Goal: Navigation & Orientation: Find specific page/section

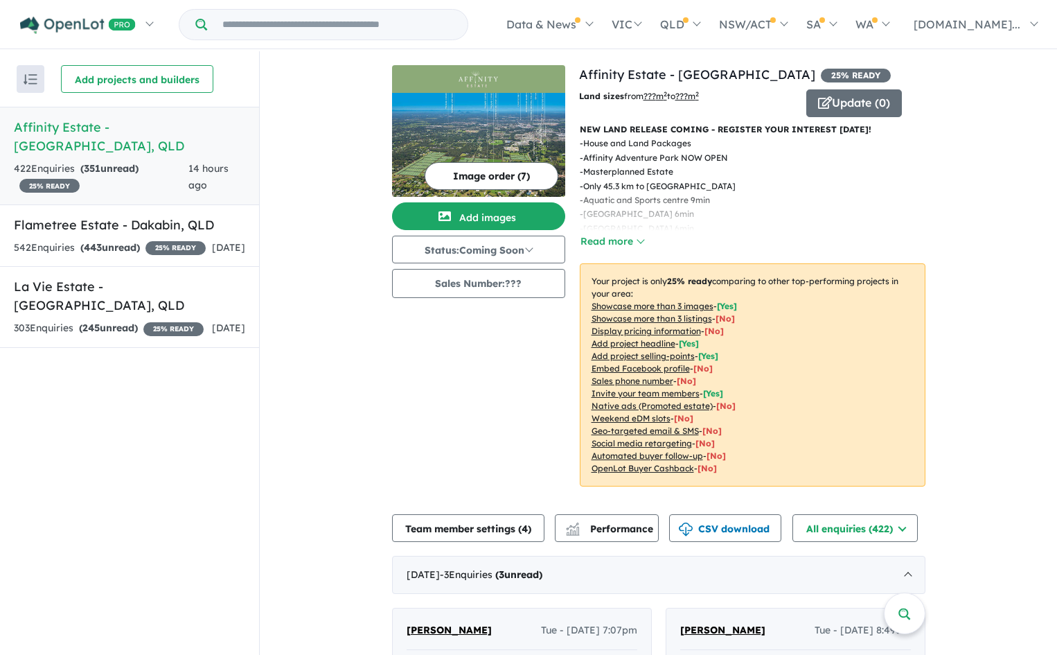
click at [592, 240] on button "Read more" at bounding box center [612, 242] width 65 height 16
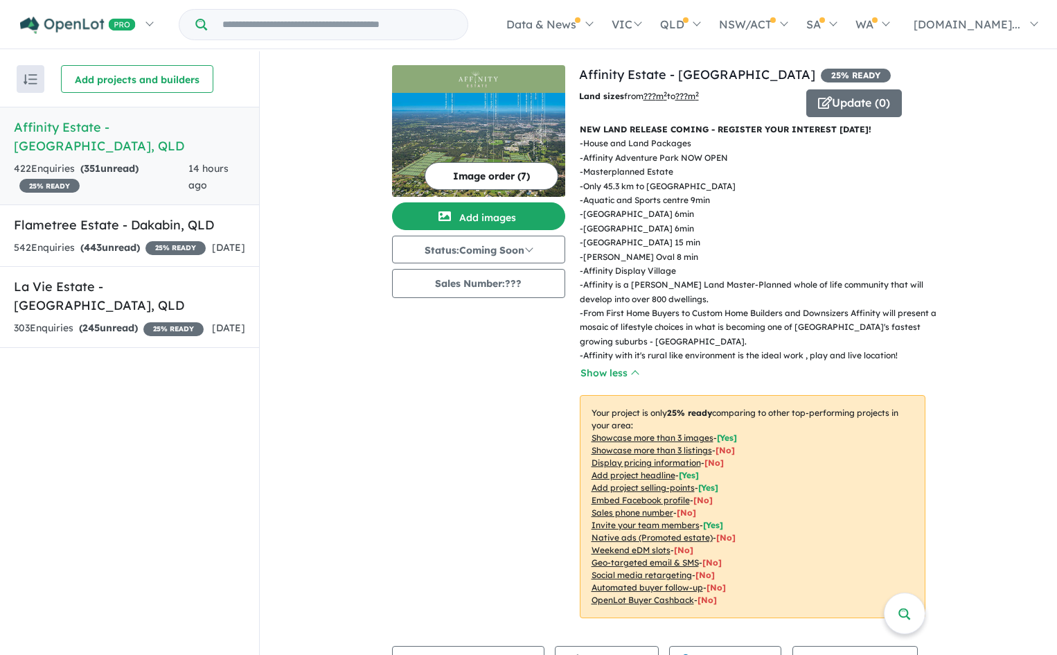
scroll to position [346, 0]
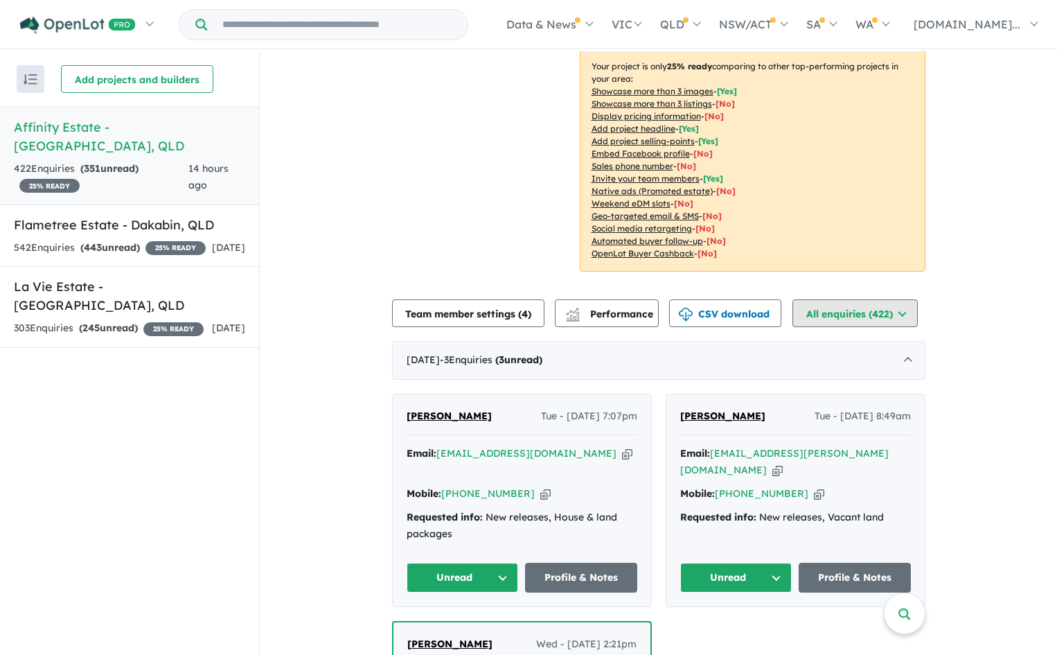
click at [865, 319] on button "All enquiries ( 422 )" at bounding box center [855, 313] width 125 height 28
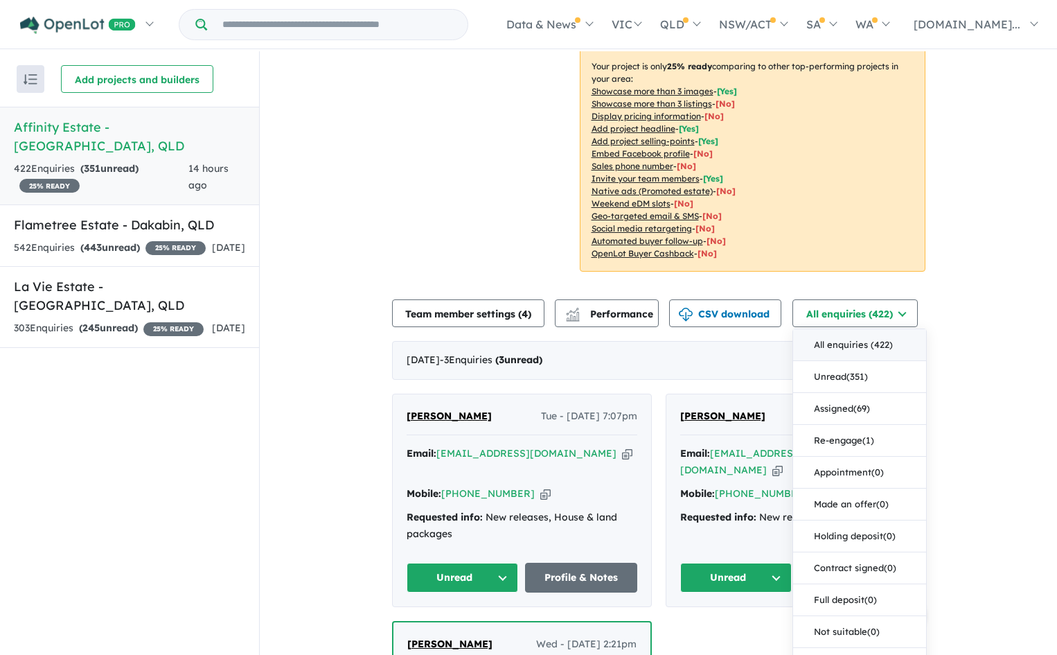
click at [851, 347] on button "All enquiries ( 422 )" at bounding box center [859, 345] width 133 height 32
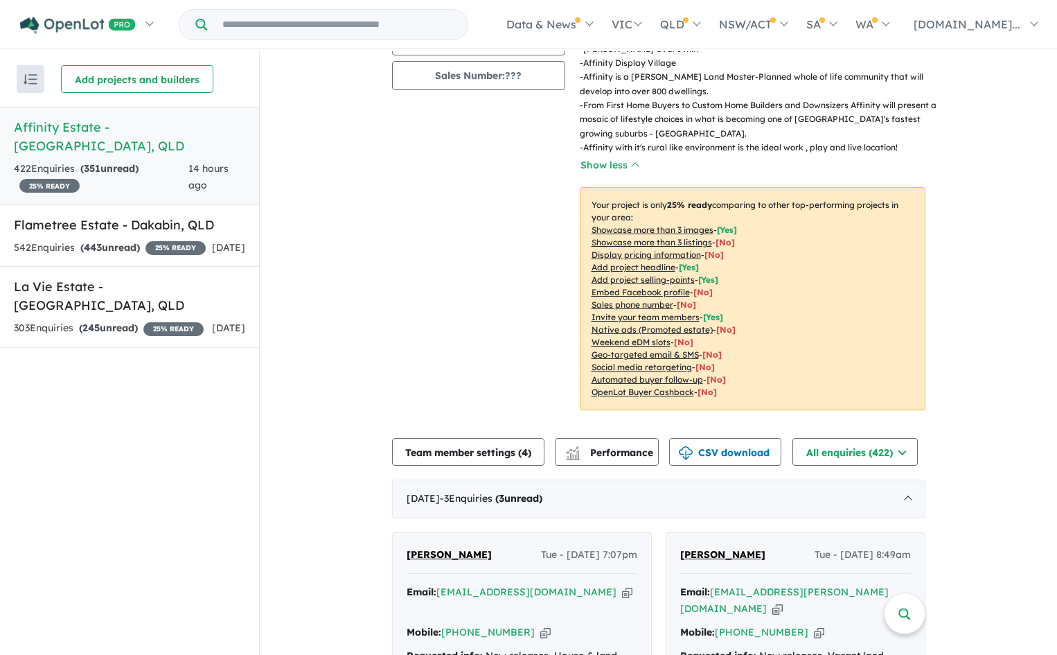
scroll to position [0, 0]
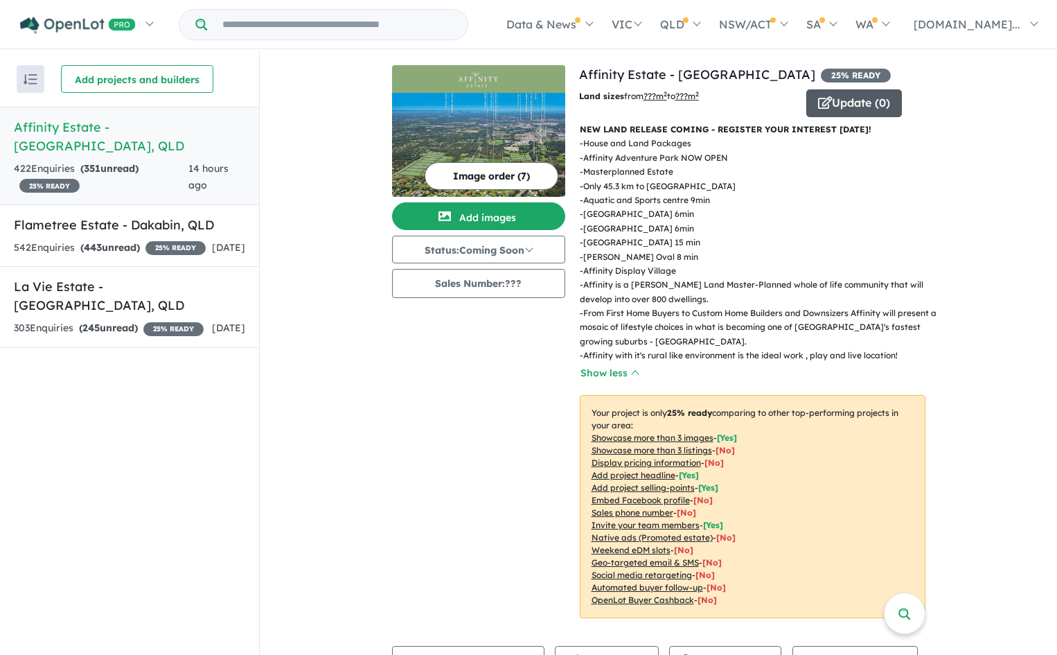
click at [849, 99] on button "Update ( 0 )" at bounding box center [855, 103] width 96 height 28
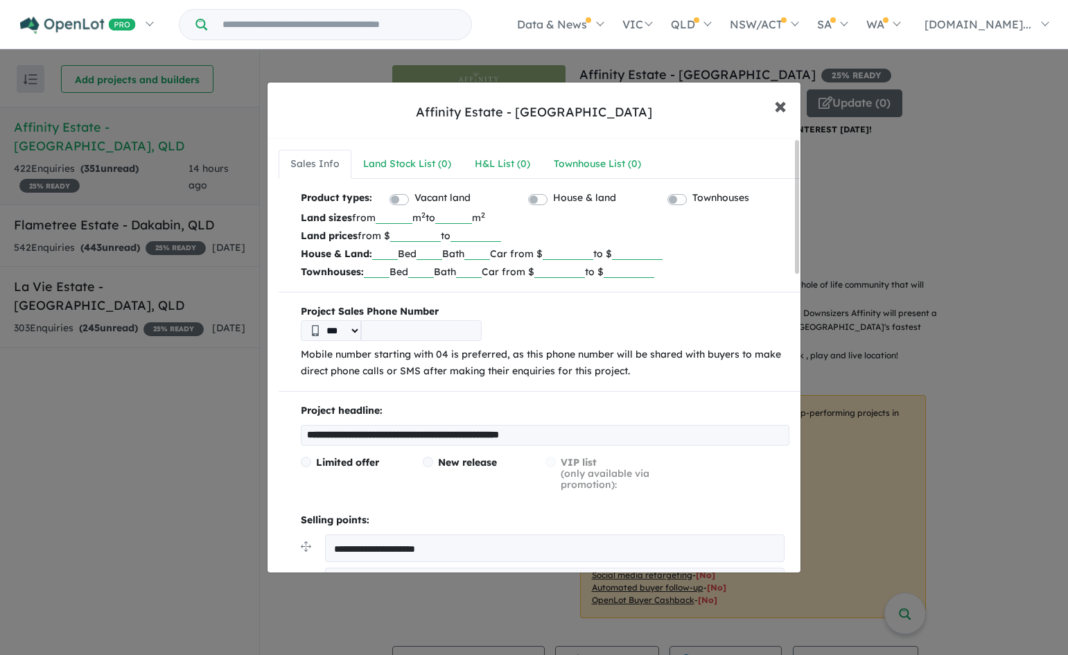
click at [775, 103] on span "×" at bounding box center [780, 105] width 12 height 30
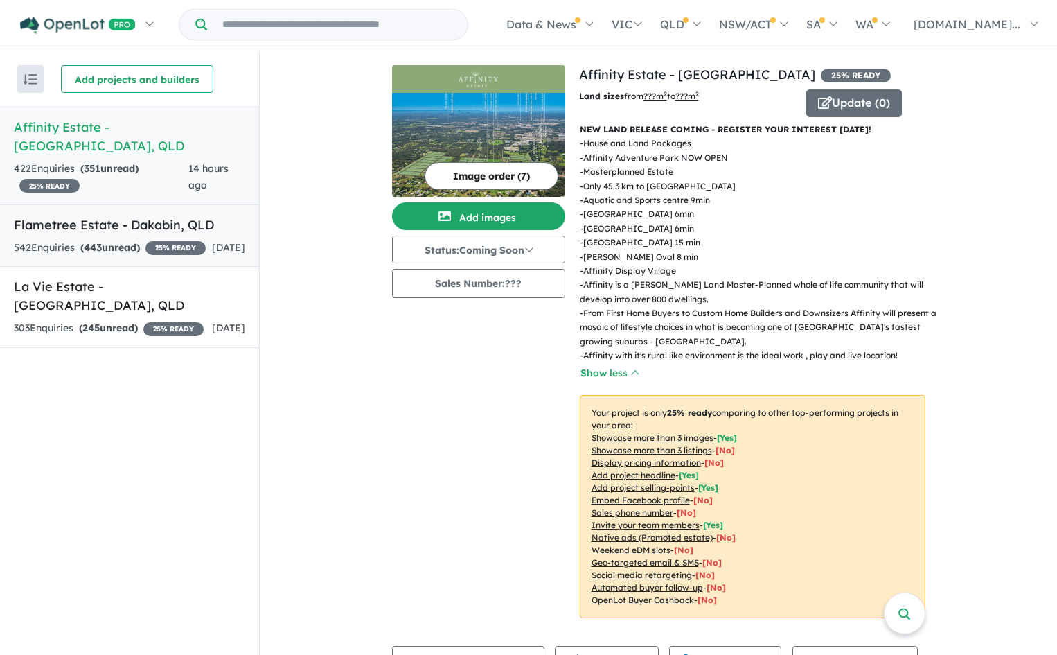
click at [109, 241] on strong "( 443 unread)" at bounding box center [110, 247] width 60 height 12
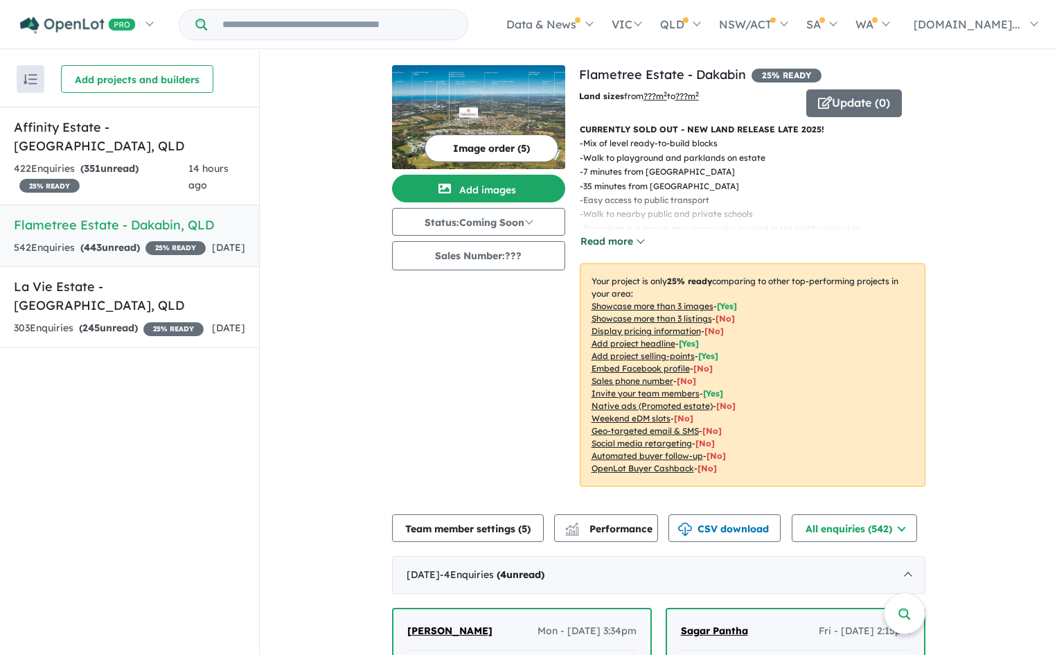
click at [598, 242] on button "Read more" at bounding box center [612, 242] width 65 height 16
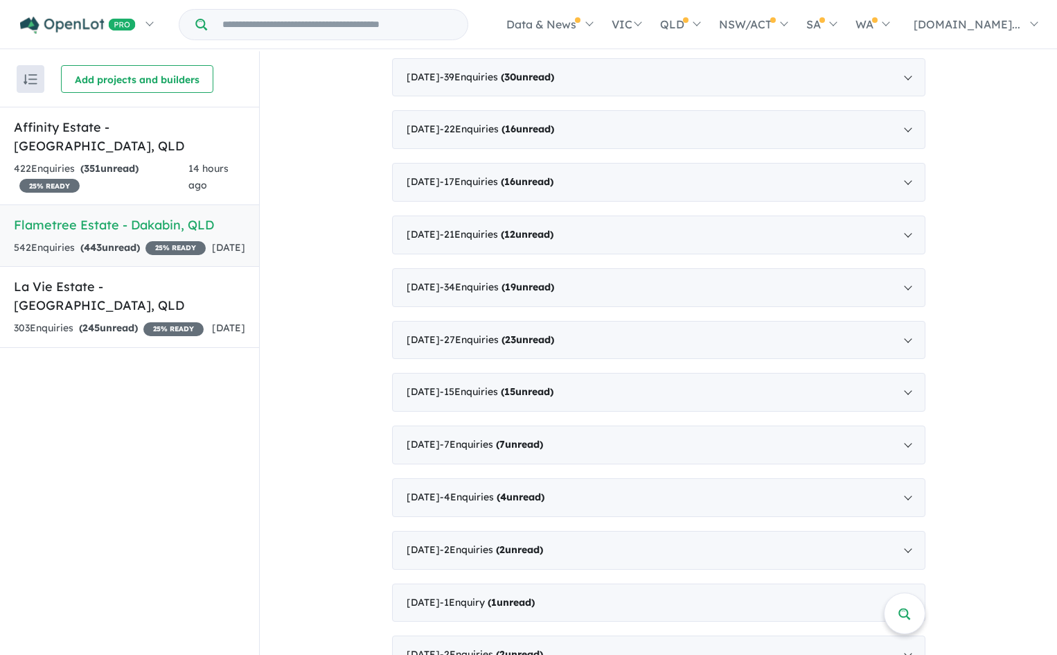
scroll to position [1658, 0]
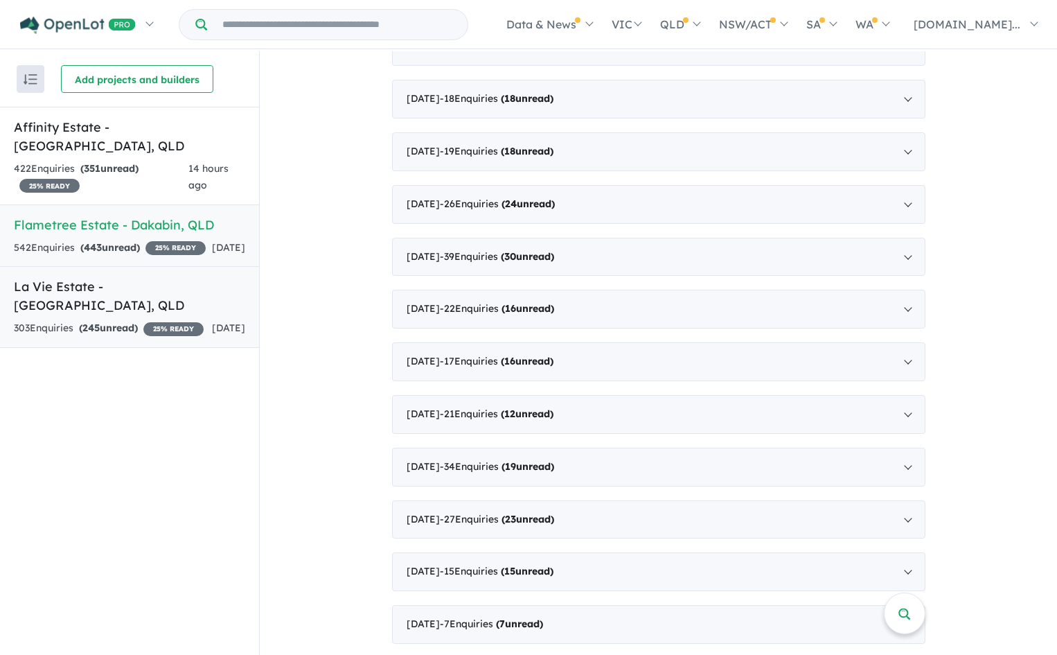
click at [166, 320] on div "303 Enquir ies ( 245 unread) 25 % READY" at bounding box center [109, 328] width 190 height 17
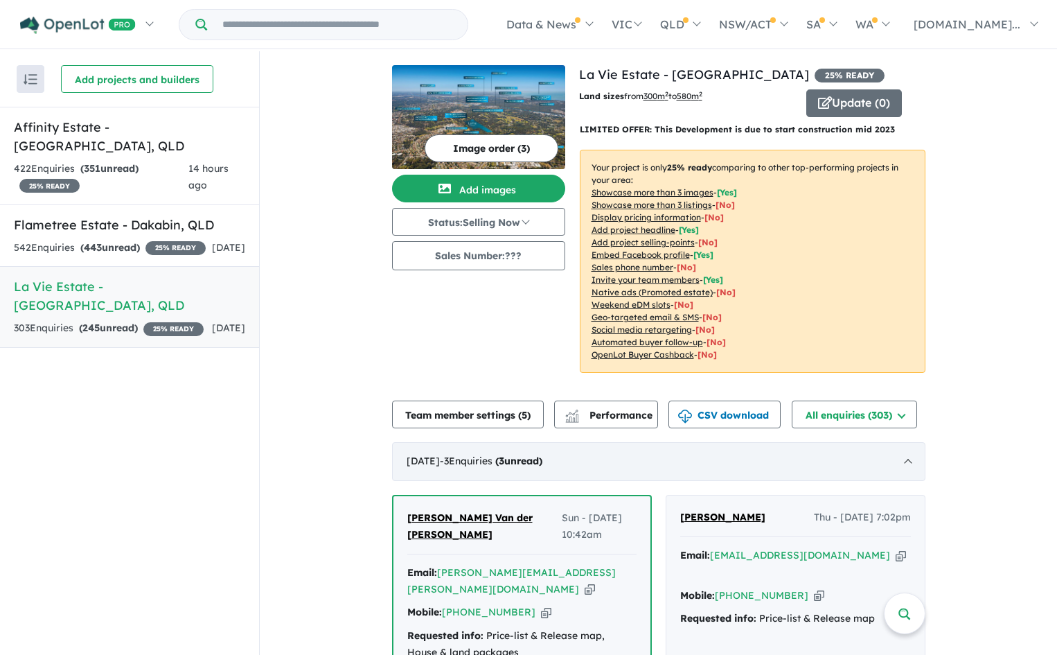
click at [504, 461] on span "3" at bounding box center [502, 461] width 6 height 12
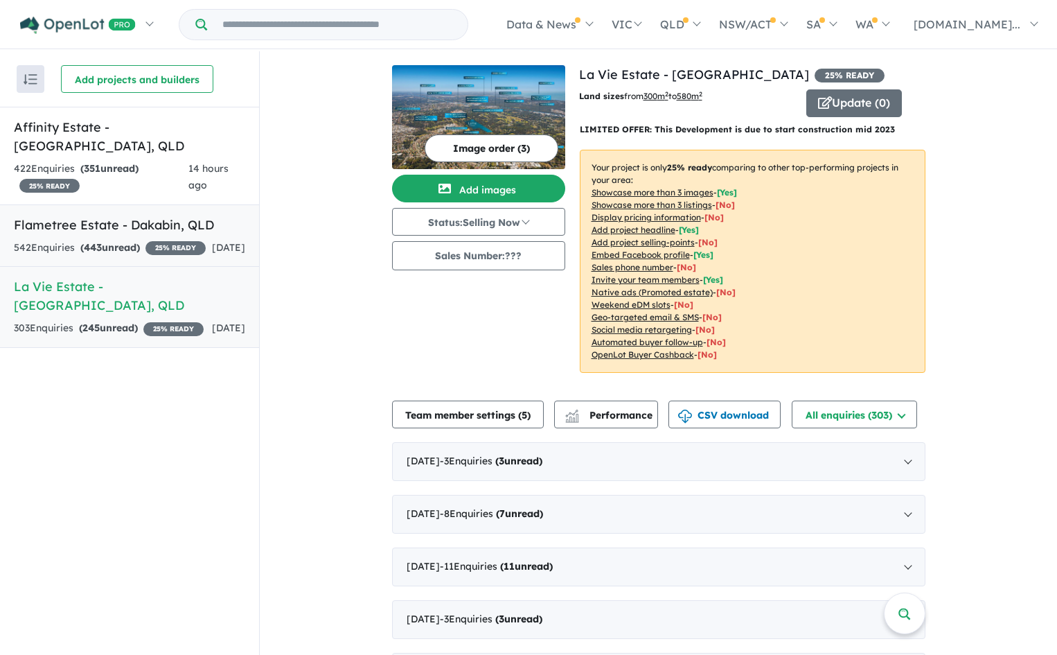
click at [73, 240] on div "542 Enquir ies ( 443 unread) 25 % READY" at bounding box center [110, 248] width 192 height 17
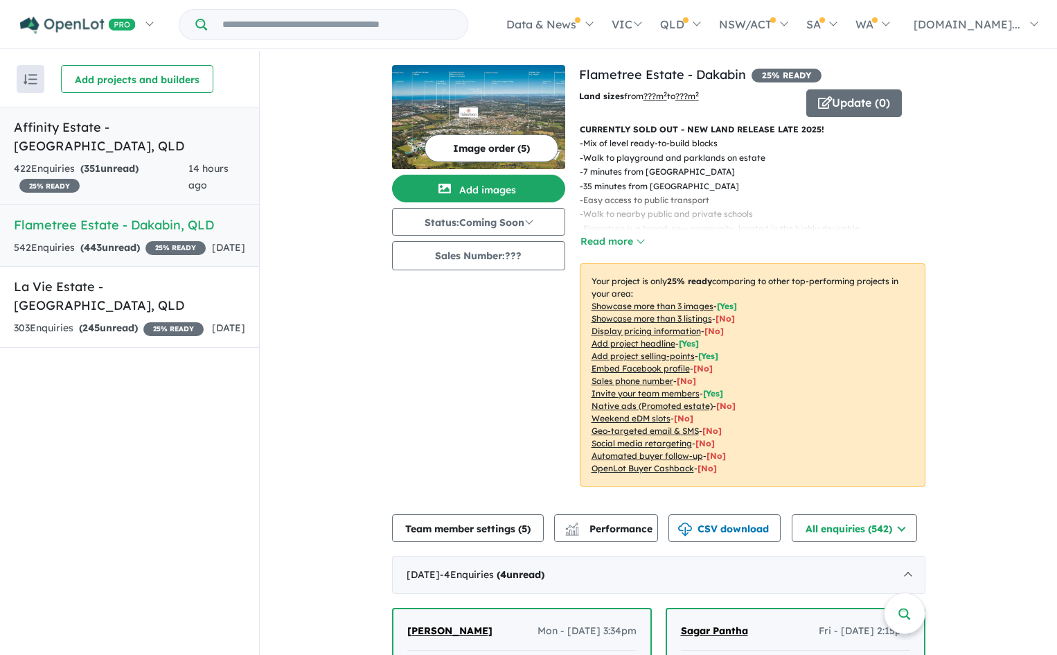
click at [134, 162] on strong "( 351 unread)" at bounding box center [109, 168] width 58 height 12
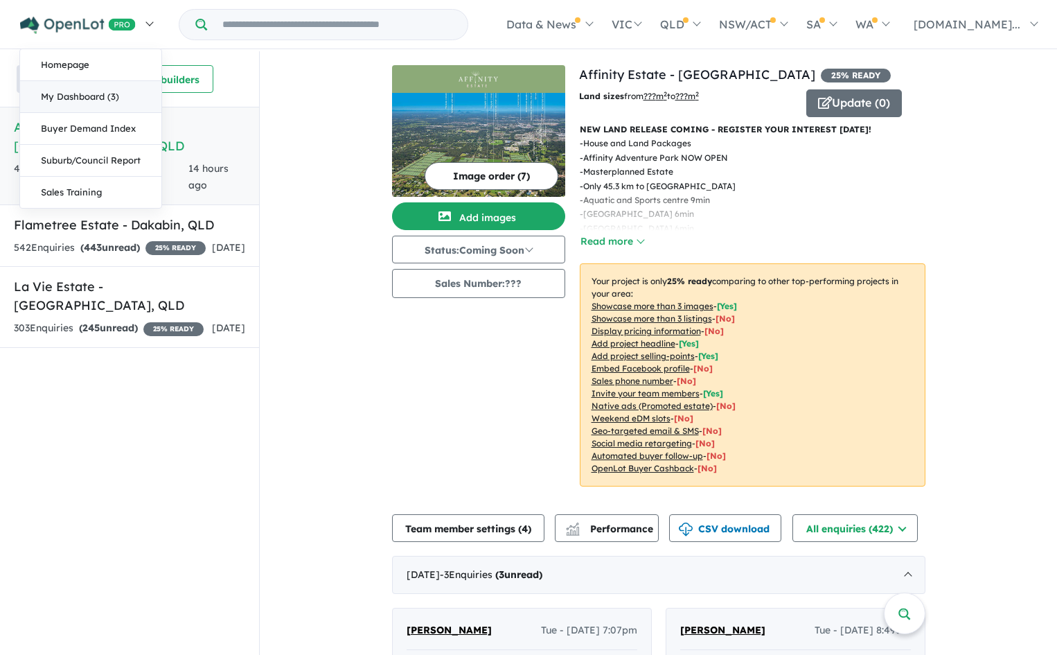
click at [68, 99] on link "My Dashboard (3)" at bounding box center [90, 97] width 141 height 32
click at [152, 21] on link at bounding box center [86, 24] width 152 height 49
